Goal: Task Accomplishment & Management: Manage account settings

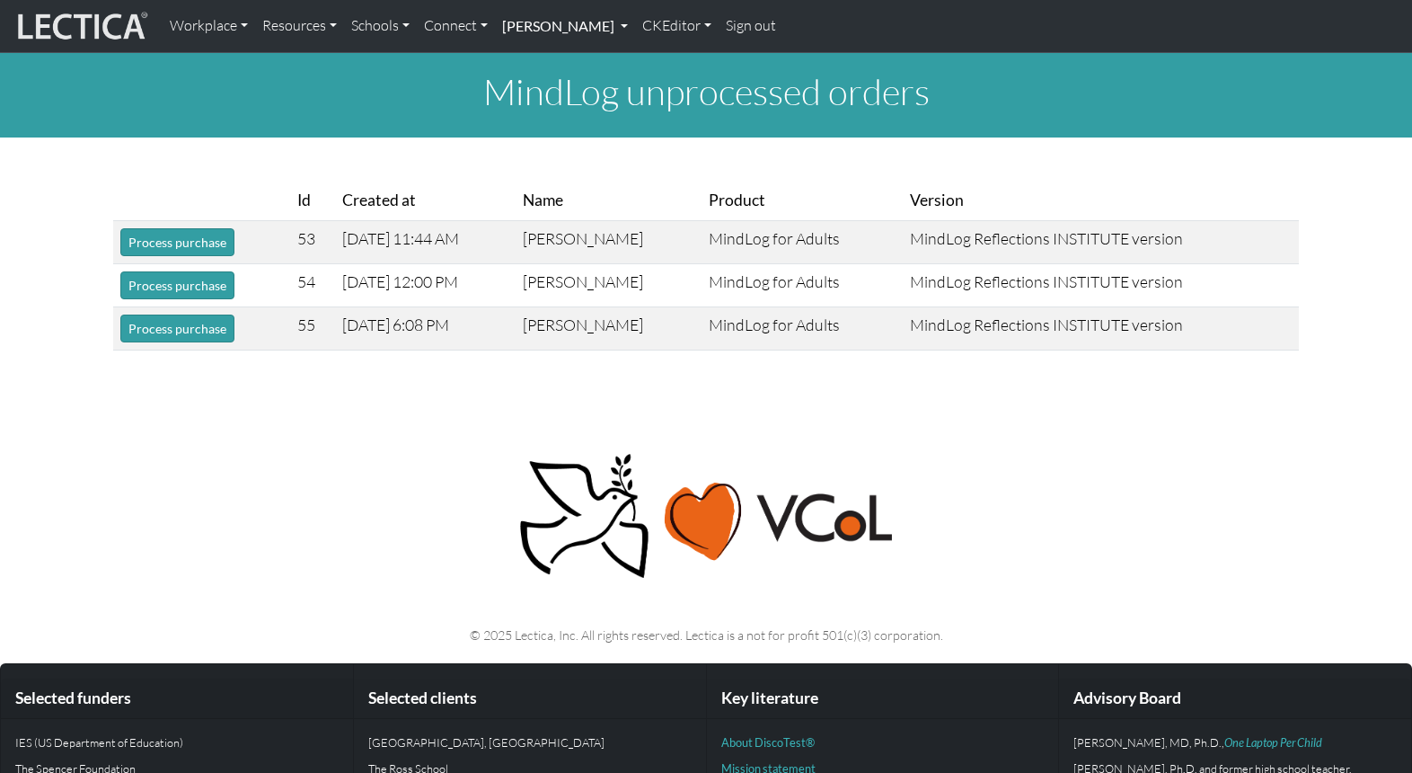
click at [516, 26] on link "[PERSON_NAME]" at bounding box center [565, 26] width 140 height 38
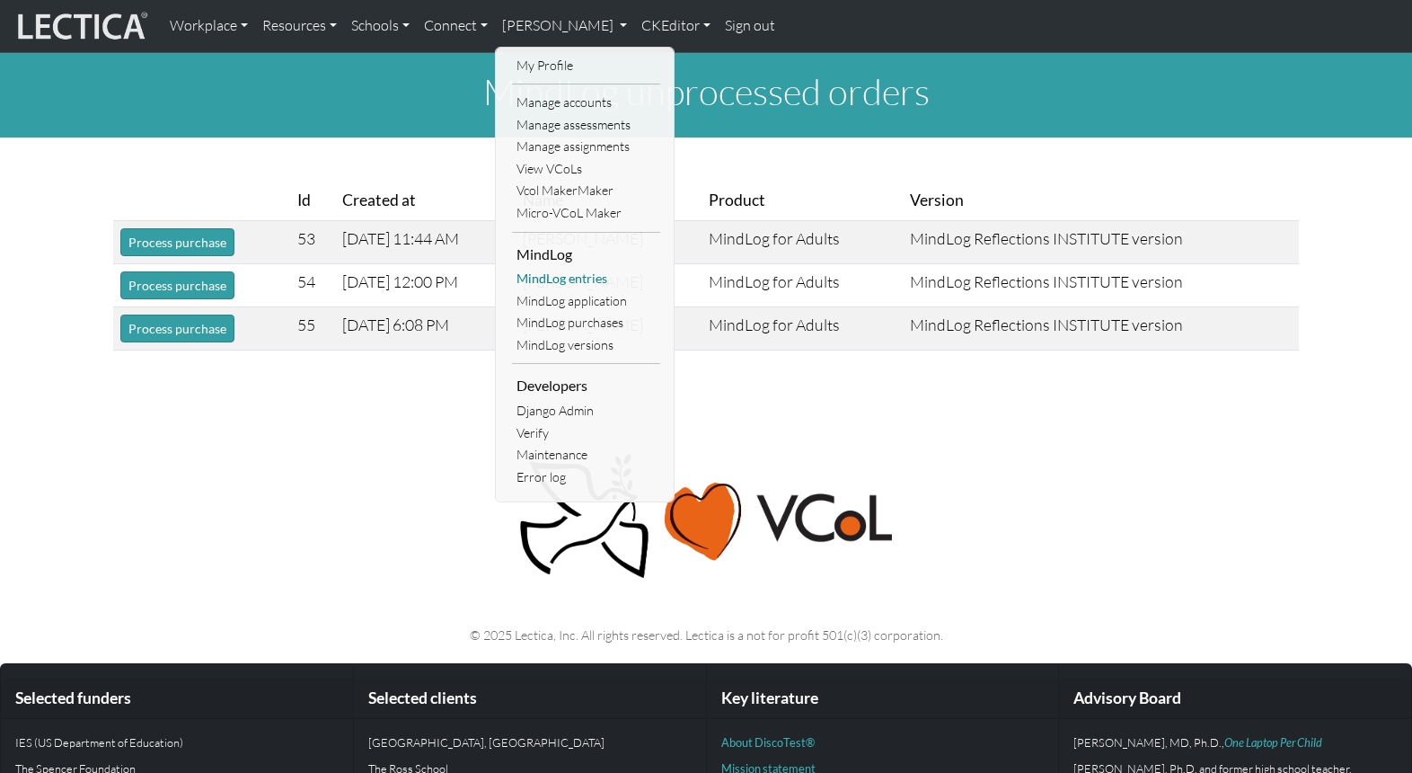
click at [563, 268] on link "MindLog entries" at bounding box center [586, 279] width 148 height 22
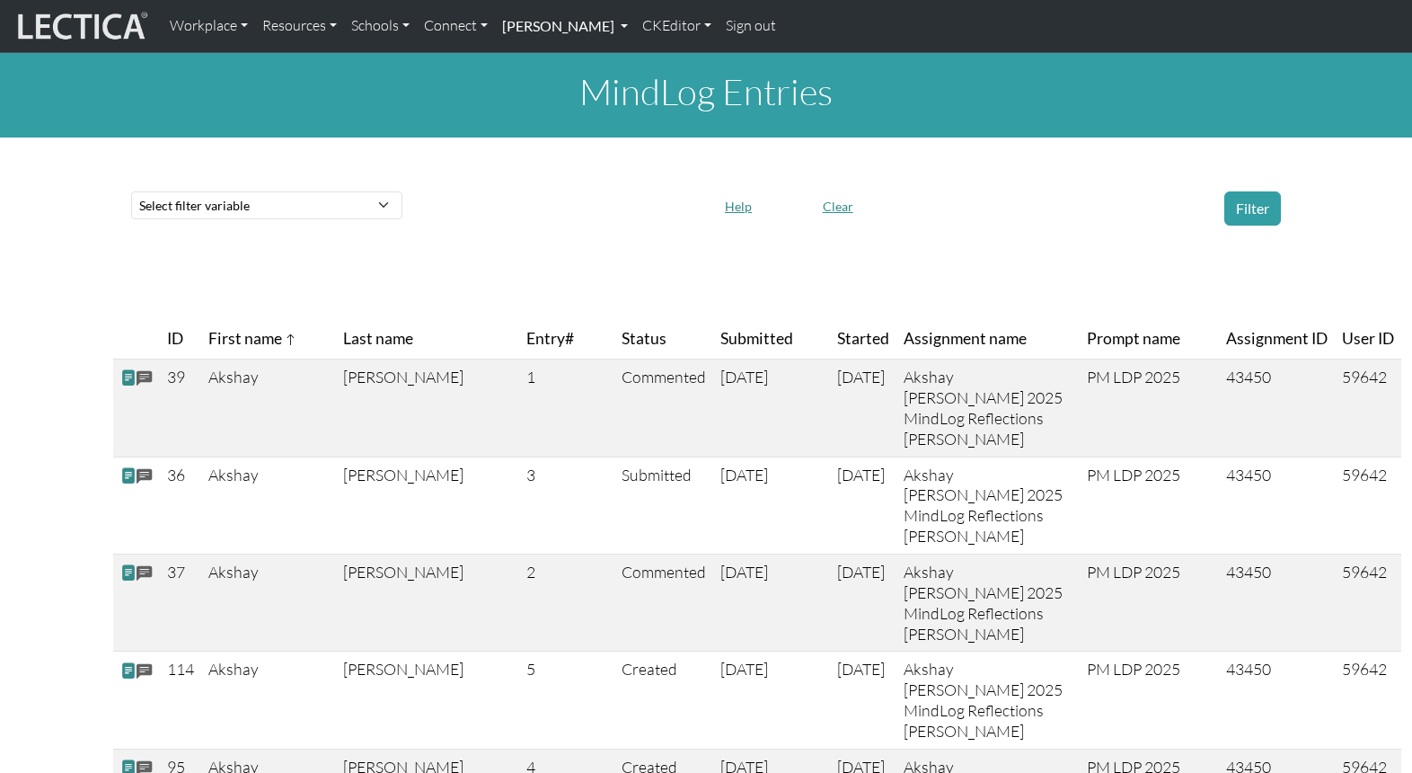
click at [530, 24] on link "[PERSON_NAME]" at bounding box center [565, 26] width 140 height 38
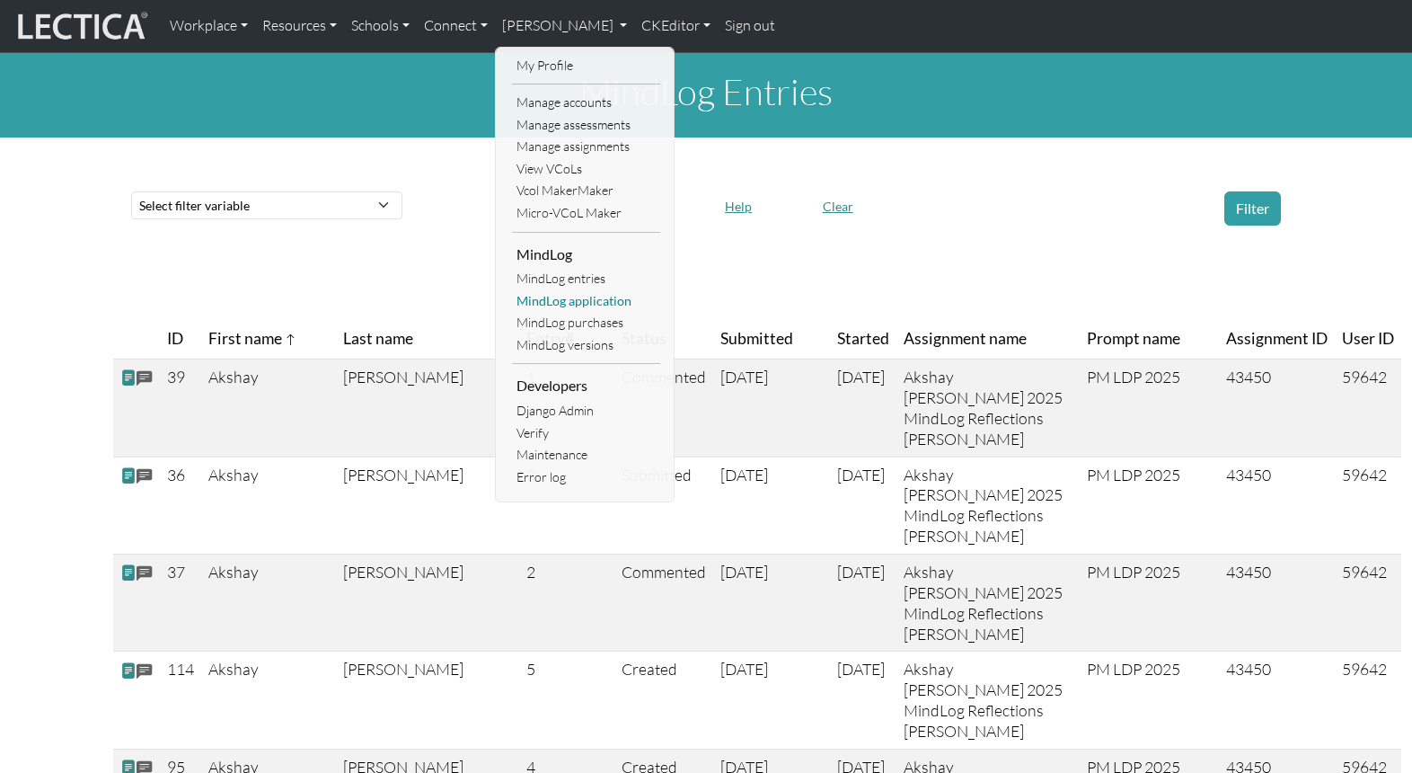
click at [557, 290] on link "MindLog application" at bounding box center [586, 301] width 148 height 22
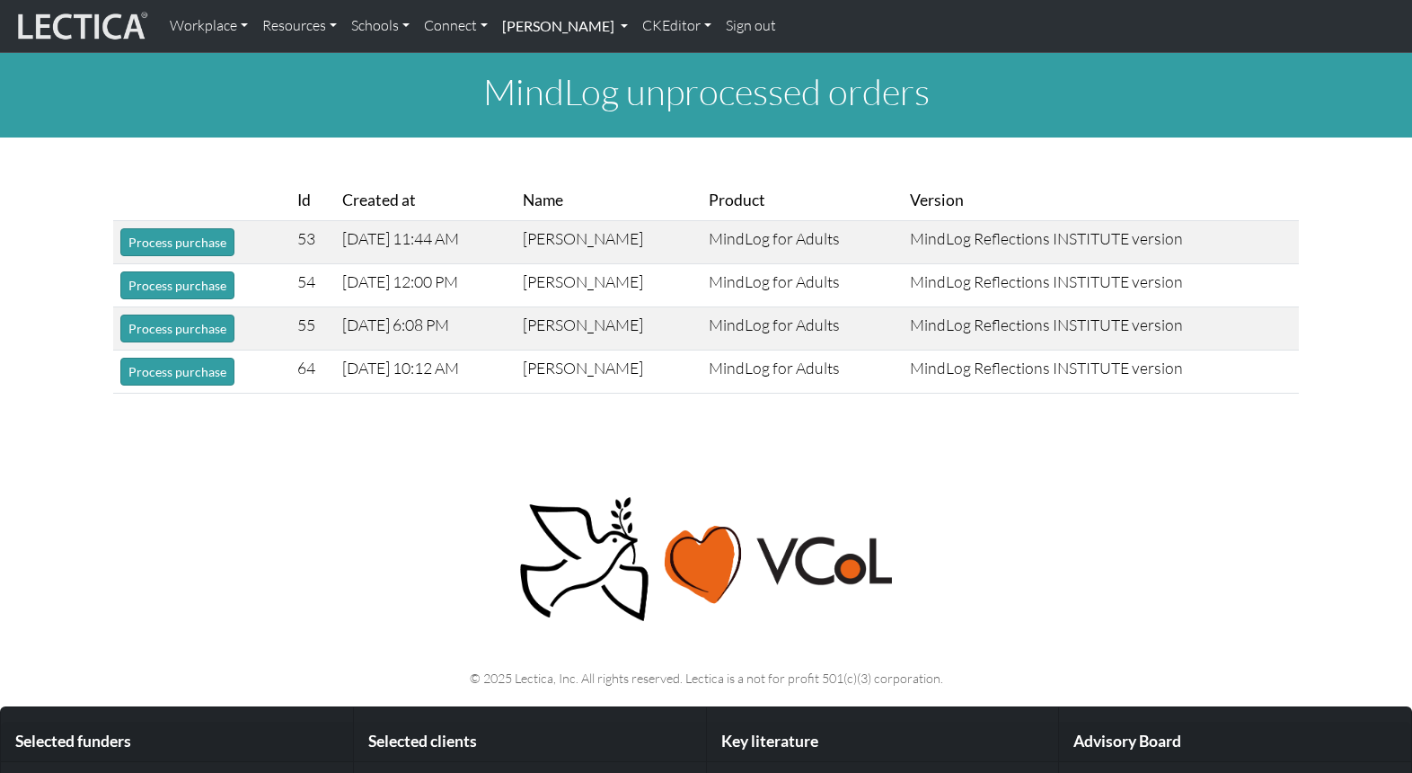
click at [514, 27] on link "[PERSON_NAME]" at bounding box center [565, 26] width 140 height 38
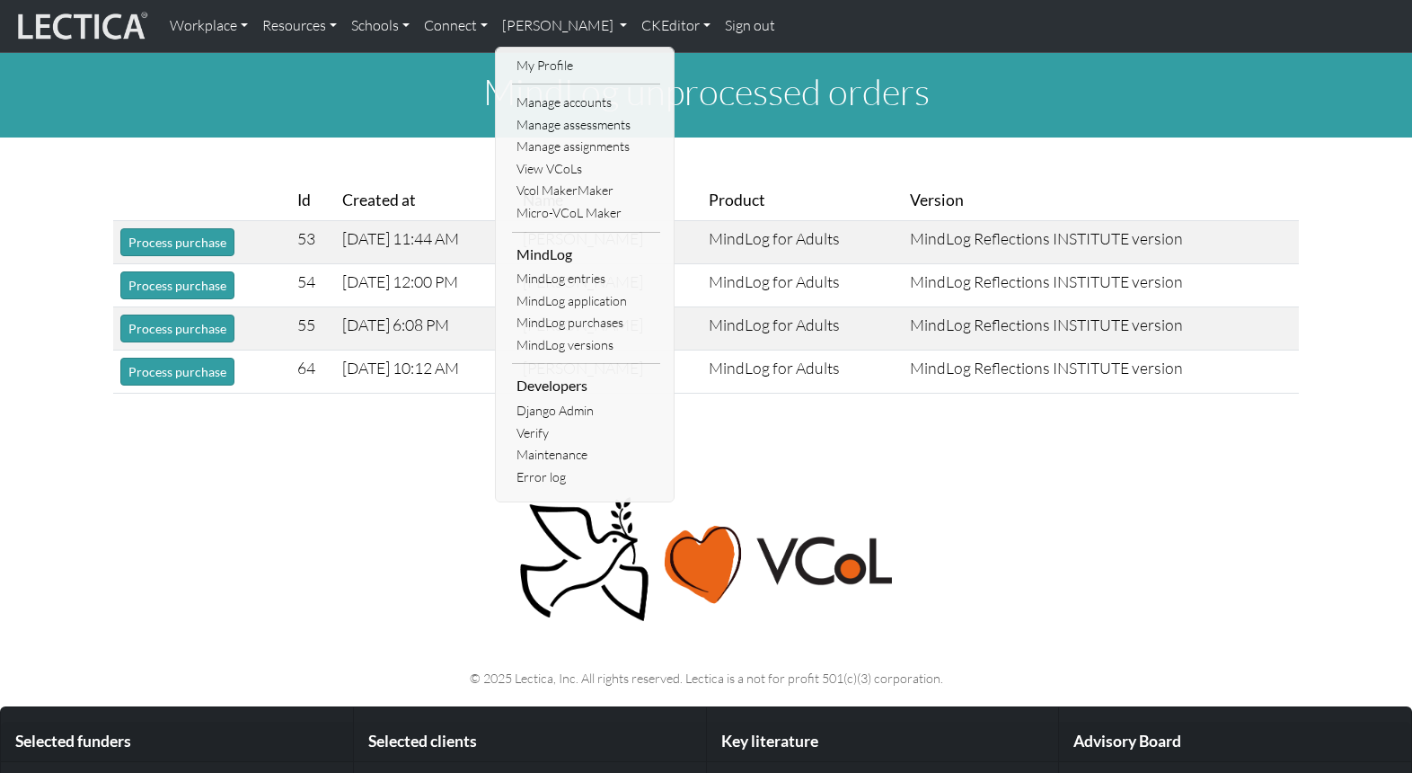
click at [1111, 99] on h1 "MindLog unprocessed orders" at bounding box center [706, 91] width 1412 height 43
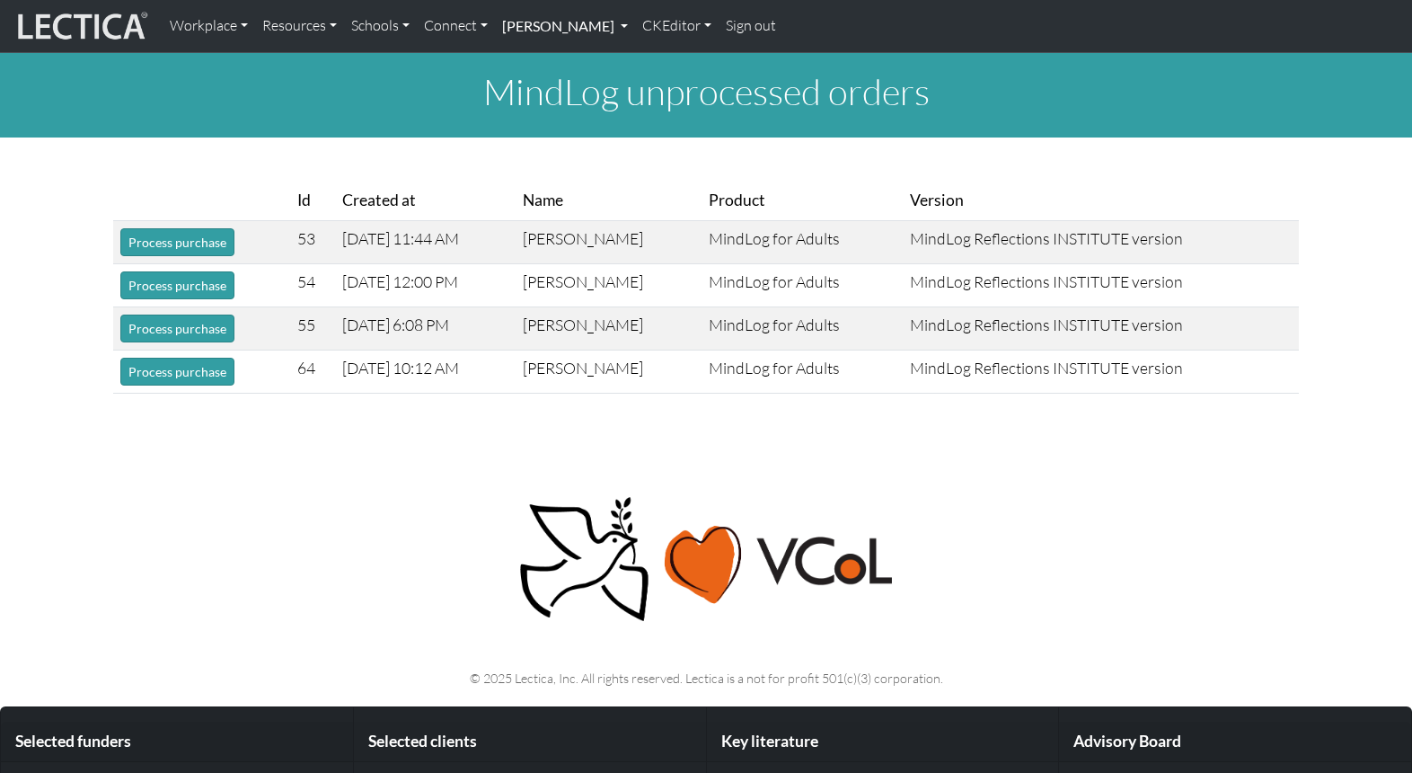
click at [515, 24] on link "[PERSON_NAME]" at bounding box center [565, 26] width 140 height 38
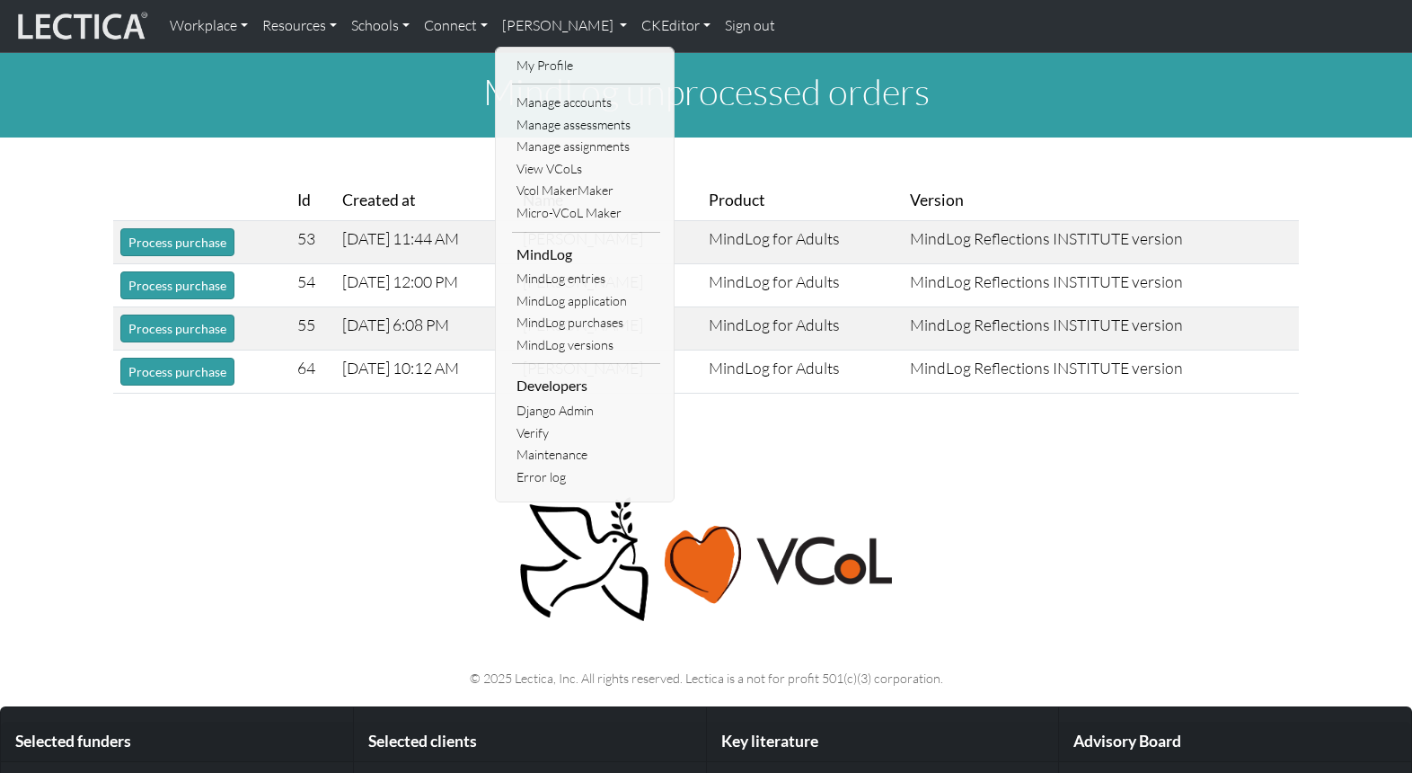
click at [1206, 118] on div "MindLog unprocessed orders" at bounding box center [706, 95] width 1412 height 84
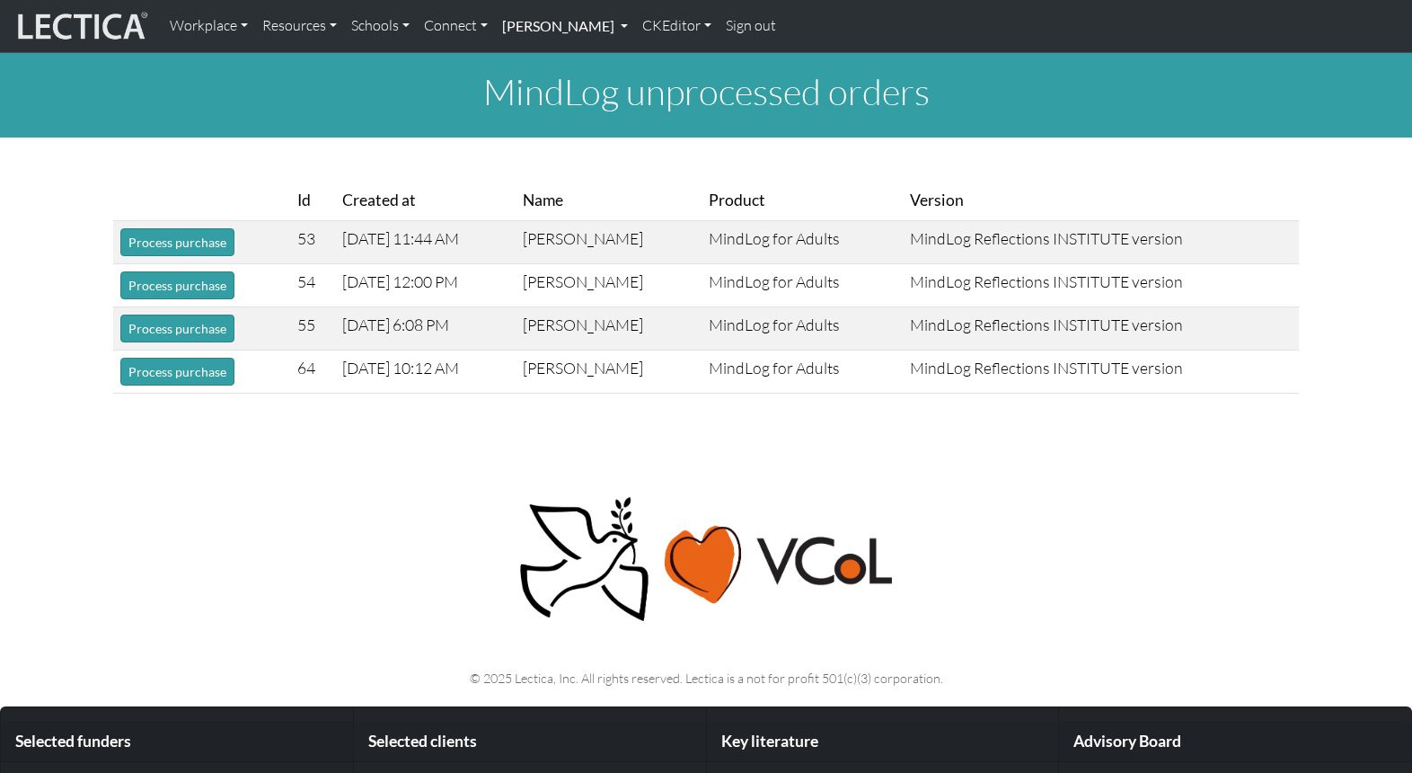
click at [516, 24] on link "[PERSON_NAME]" at bounding box center [565, 26] width 140 height 38
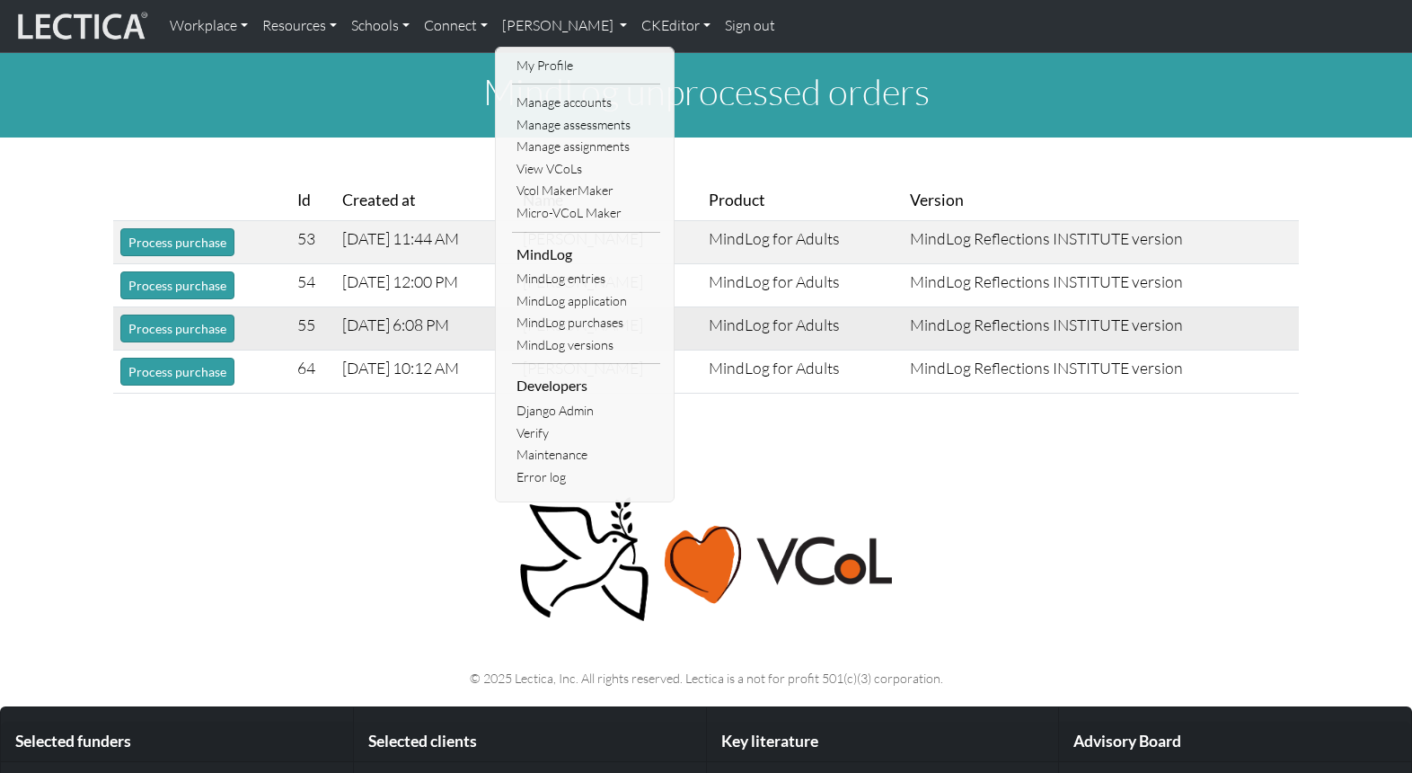
click at [537, 312] on link "MindLog purchases" at bounding box center [586, 323] width 148 height 22
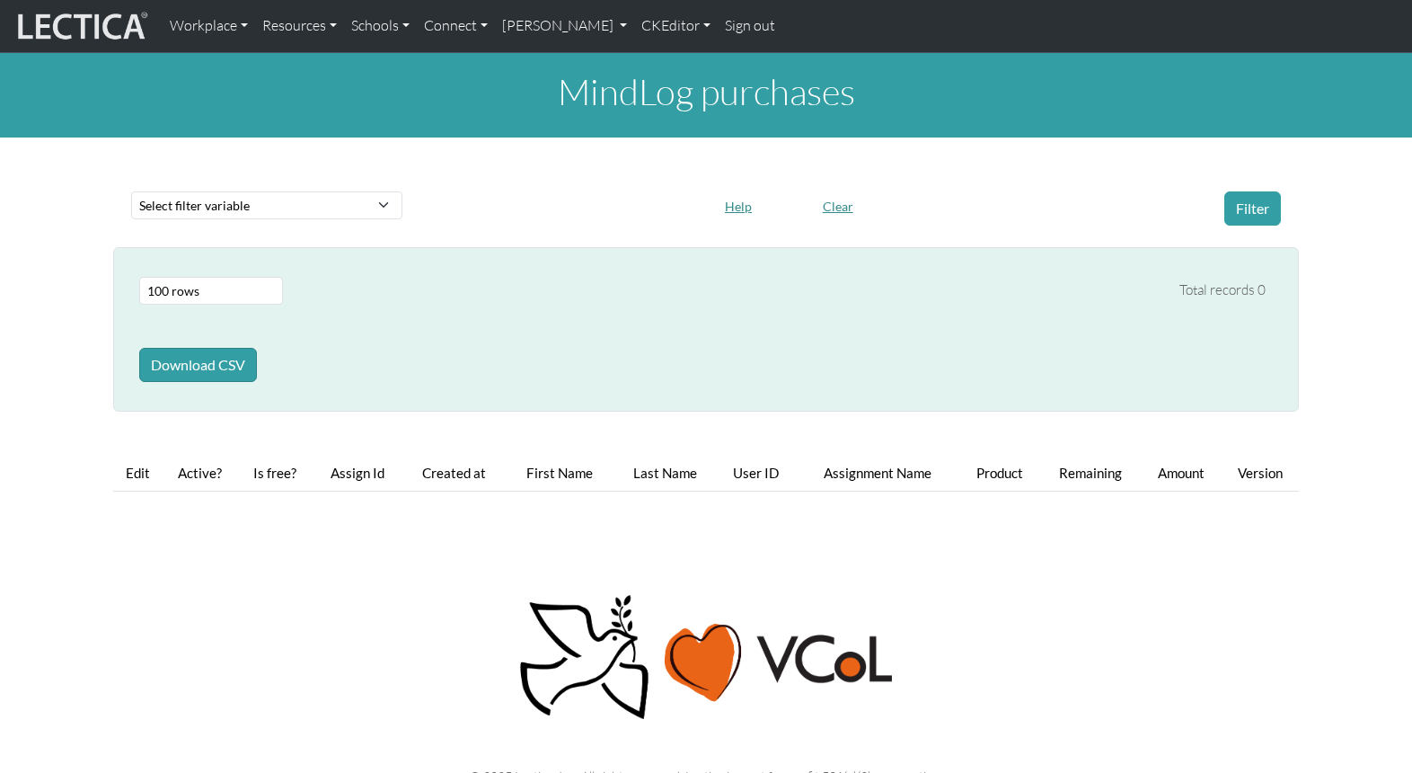
select select "100"
